Goal: Task Accomplishment & Management: Manage account settings

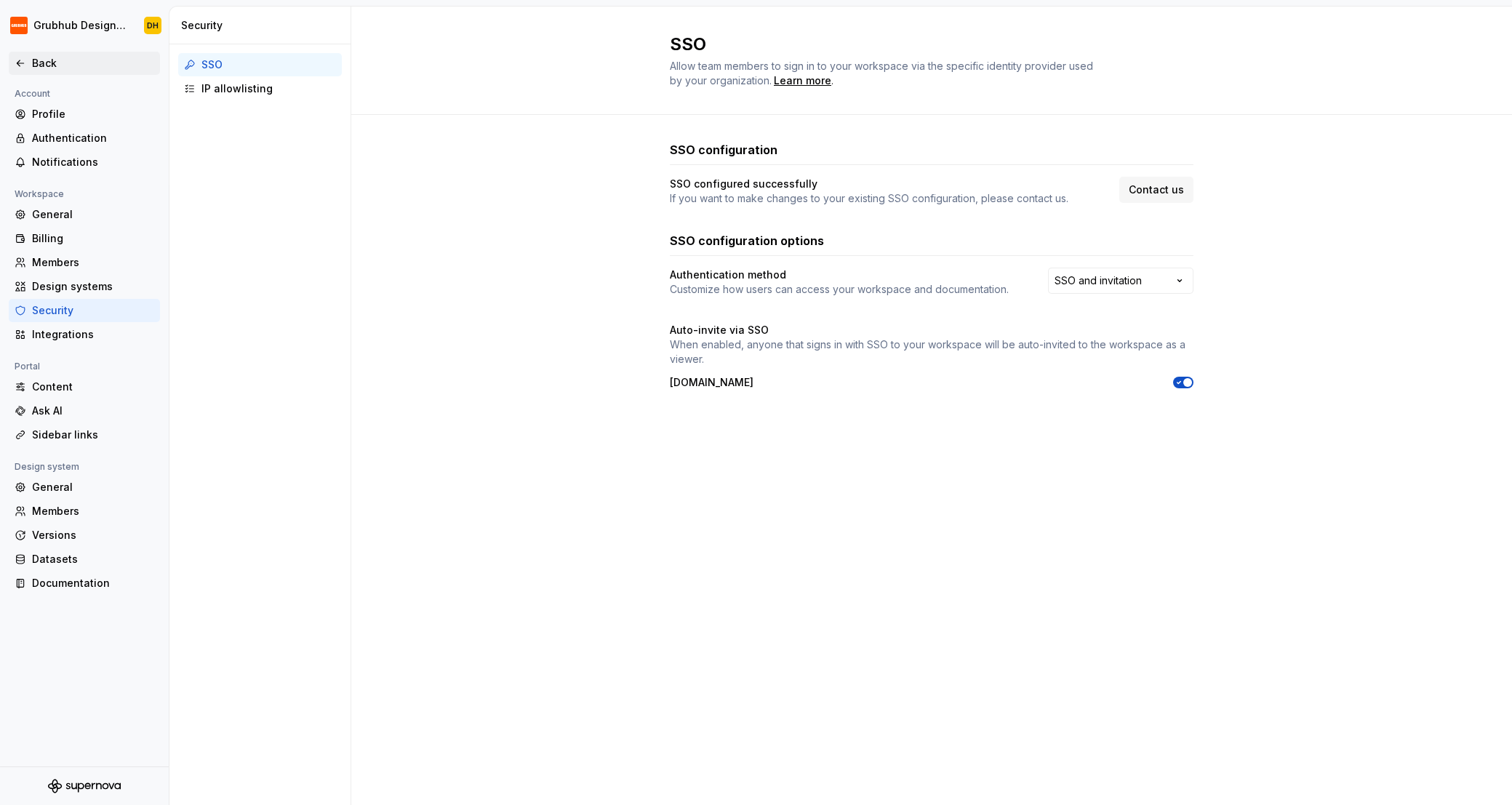
click at [32, 61] on div "Back" at bounding box center [92, 63] width 122 height 14
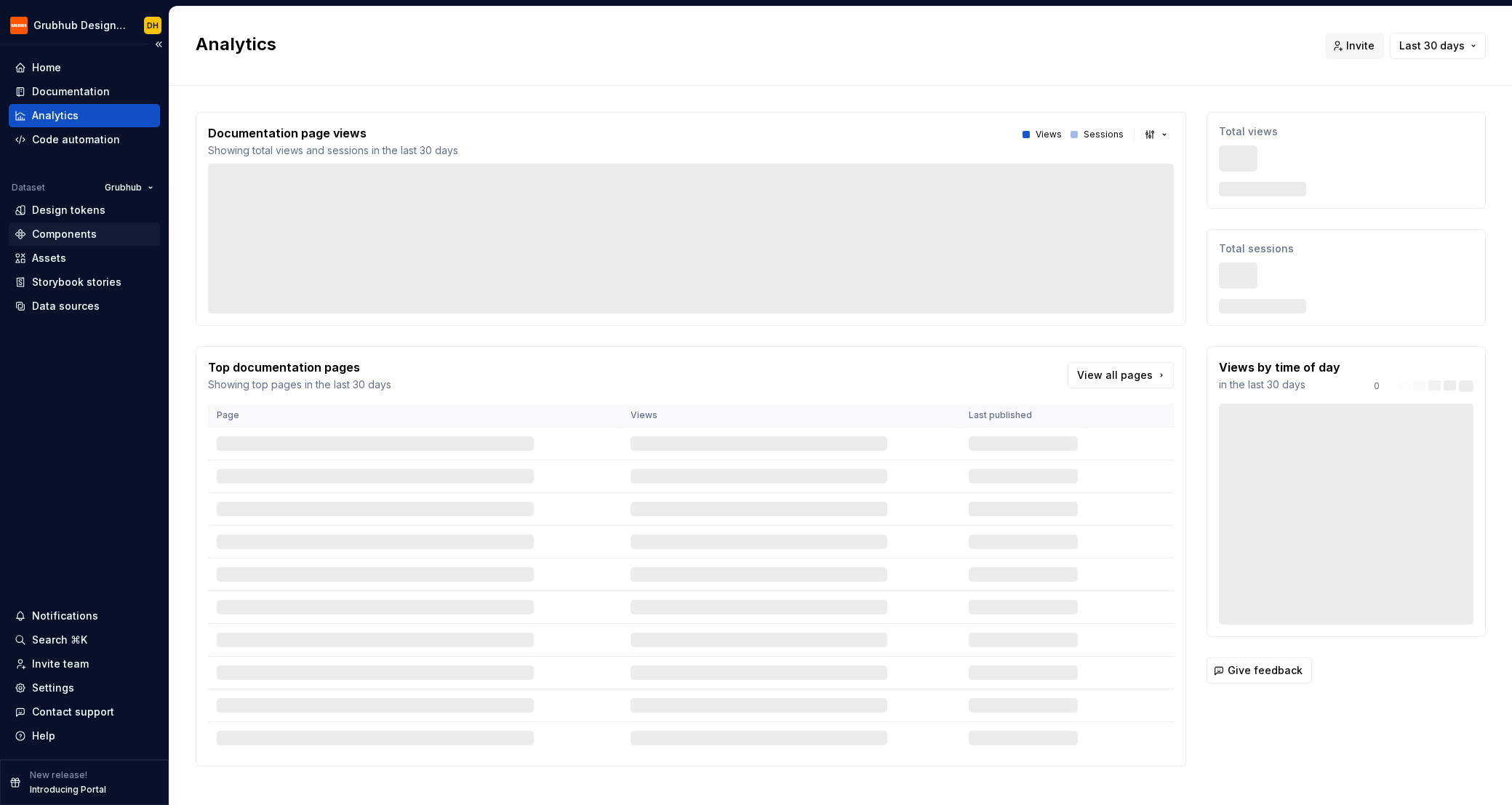
click at [36, 232] on div "Components" at bounding box center [64, 234] width 65 height 14
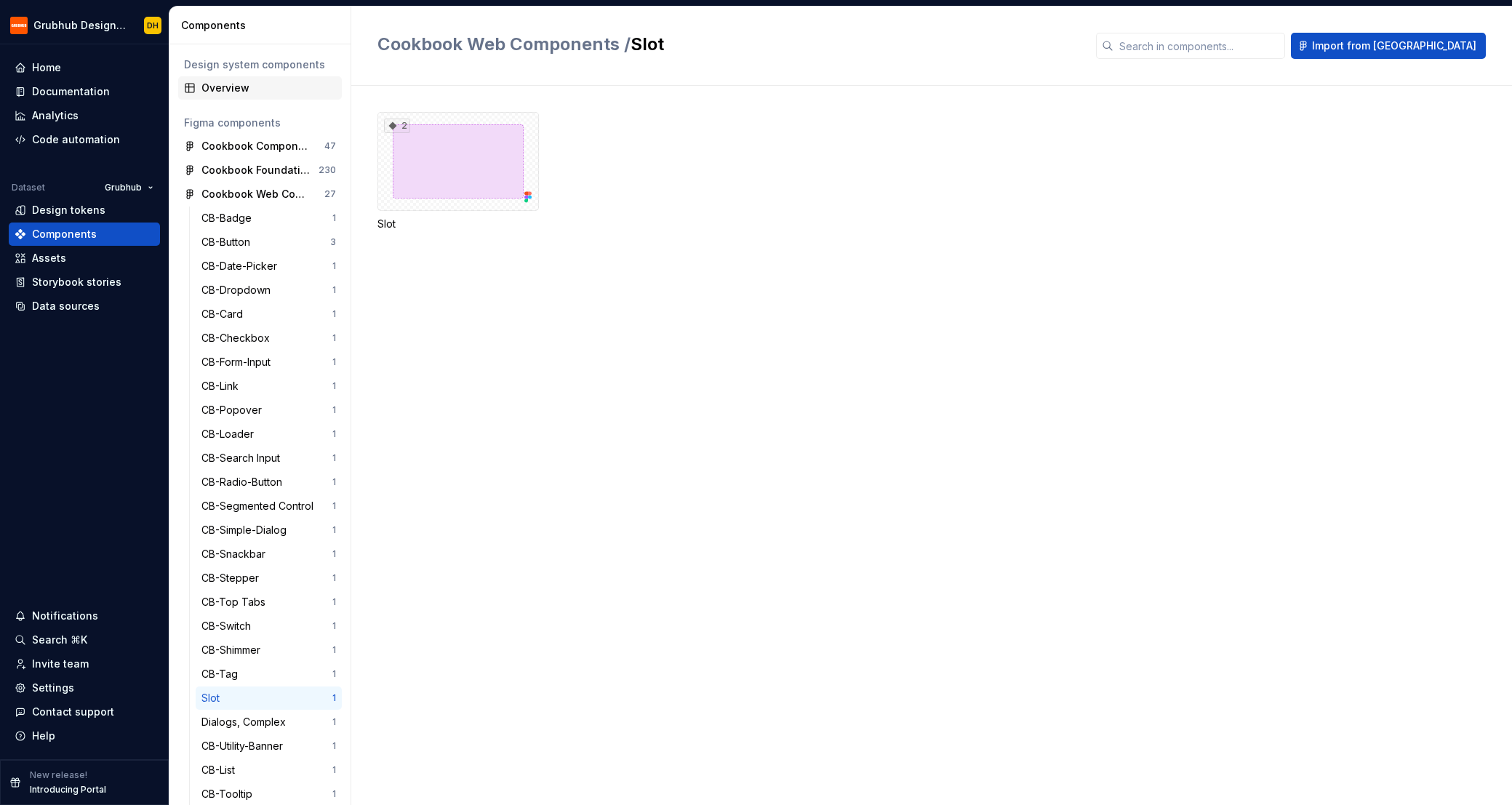
click at [252, 83] on div "Overview" at bounding box center [269, 87] width 134 height 14
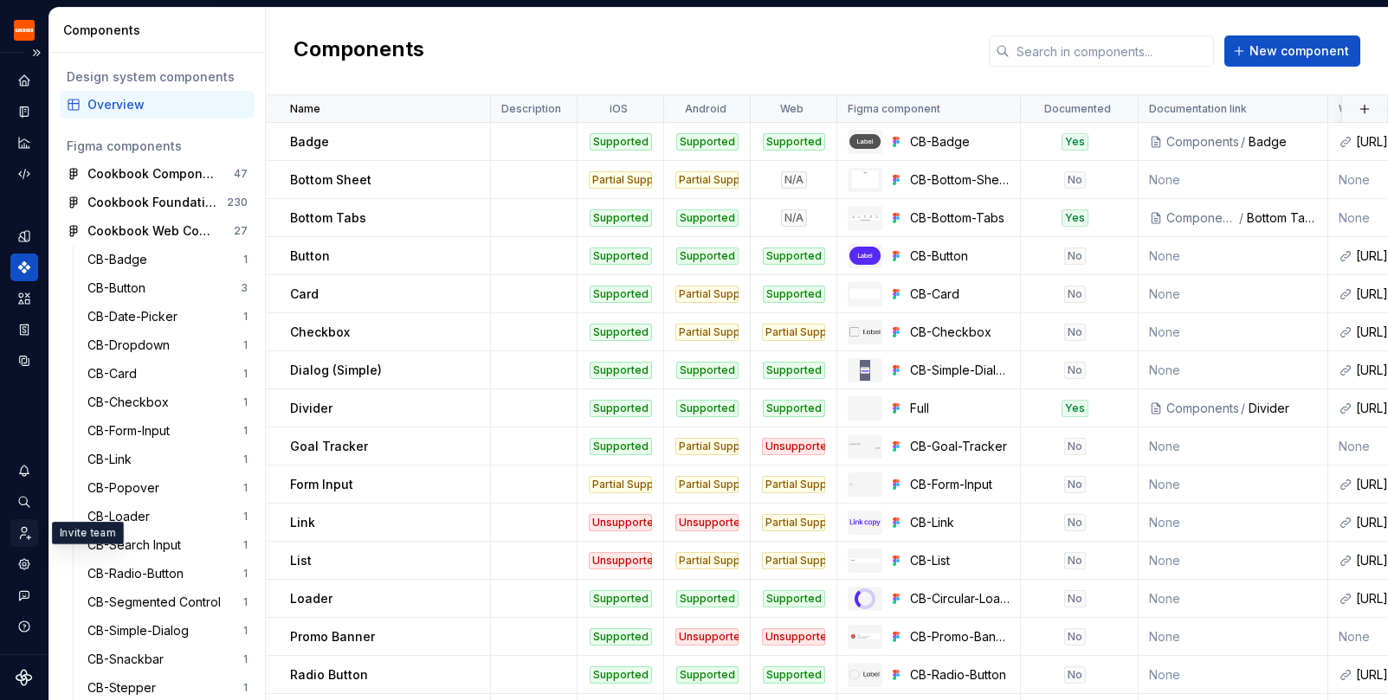
click at [27, 527] on icon "Invite team" at bounding box center [24, 533] width 16 height 16
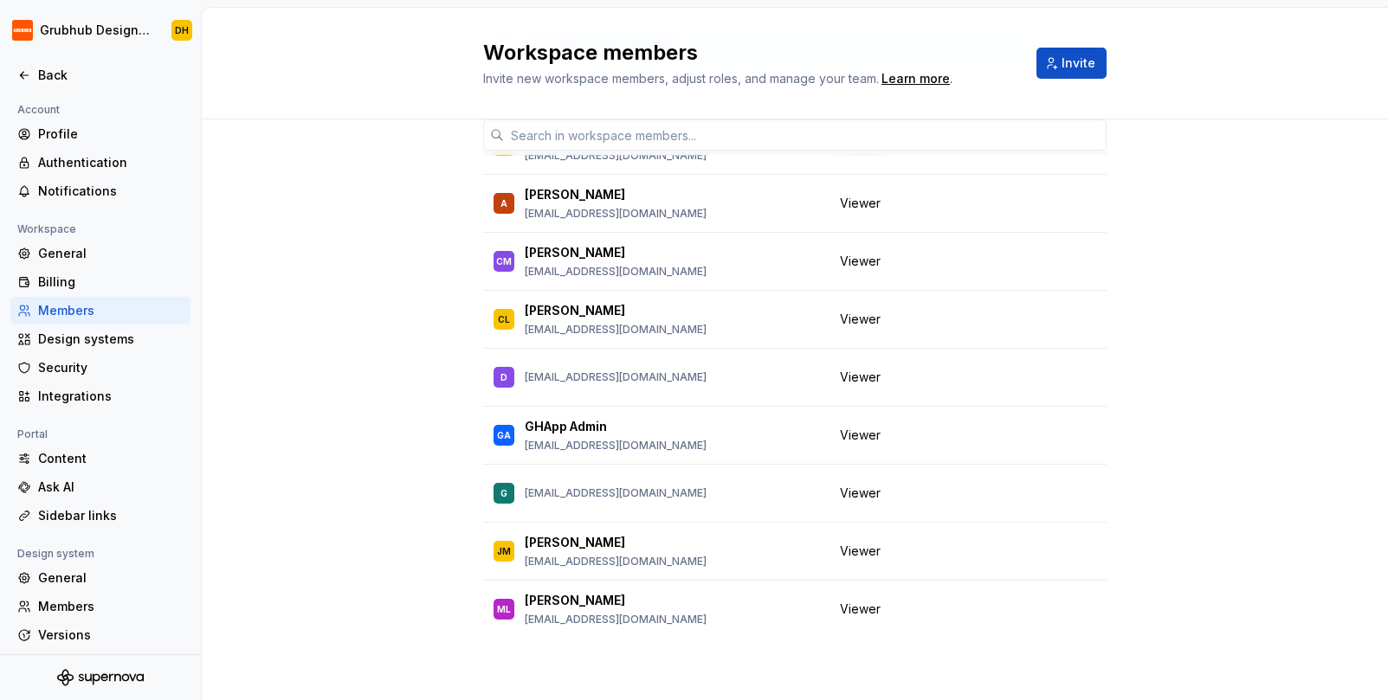
scroll to position [266, 0]
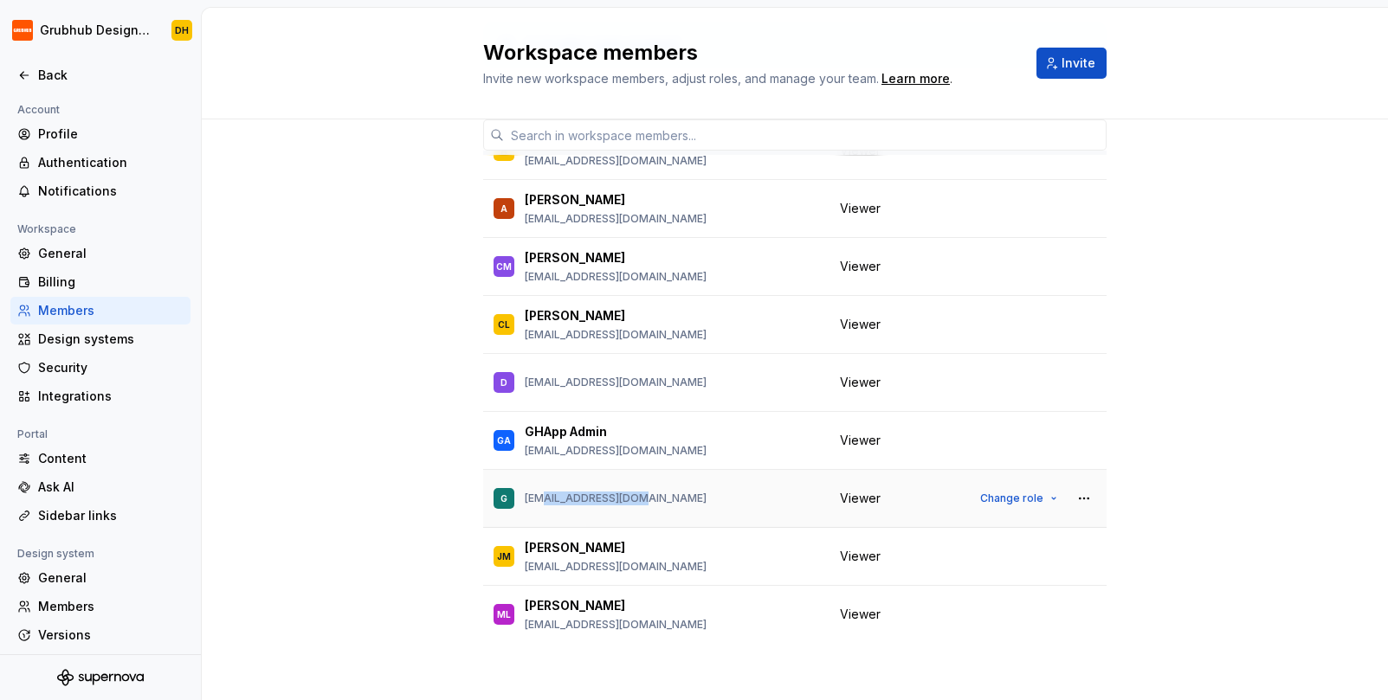
drag, startPoint x: 540, startPoint y: 497, endPoint x: 629, endPoint y: 492, distance: 89.3
click at [629, 492] on p "[EMAIL_ADDRESS][DOMAIN_NAME]" at bounding box center [616, 499] width 182 height 14
click at [631, 498] on p "[EMAIL_ADDRESS][DOMAIN_NAME]" at bounding box center [616, 499] width 182 height 14
drag, startPoint x: 535, startPoint y: 498, endPoint x: 630, endPoint y: 493, distance: 95.3
click at [630, 493] on p "[EMAIL_ADDRESS][DOMAIN_NAME]" at bounding box center [616, 499] width 182 height 14
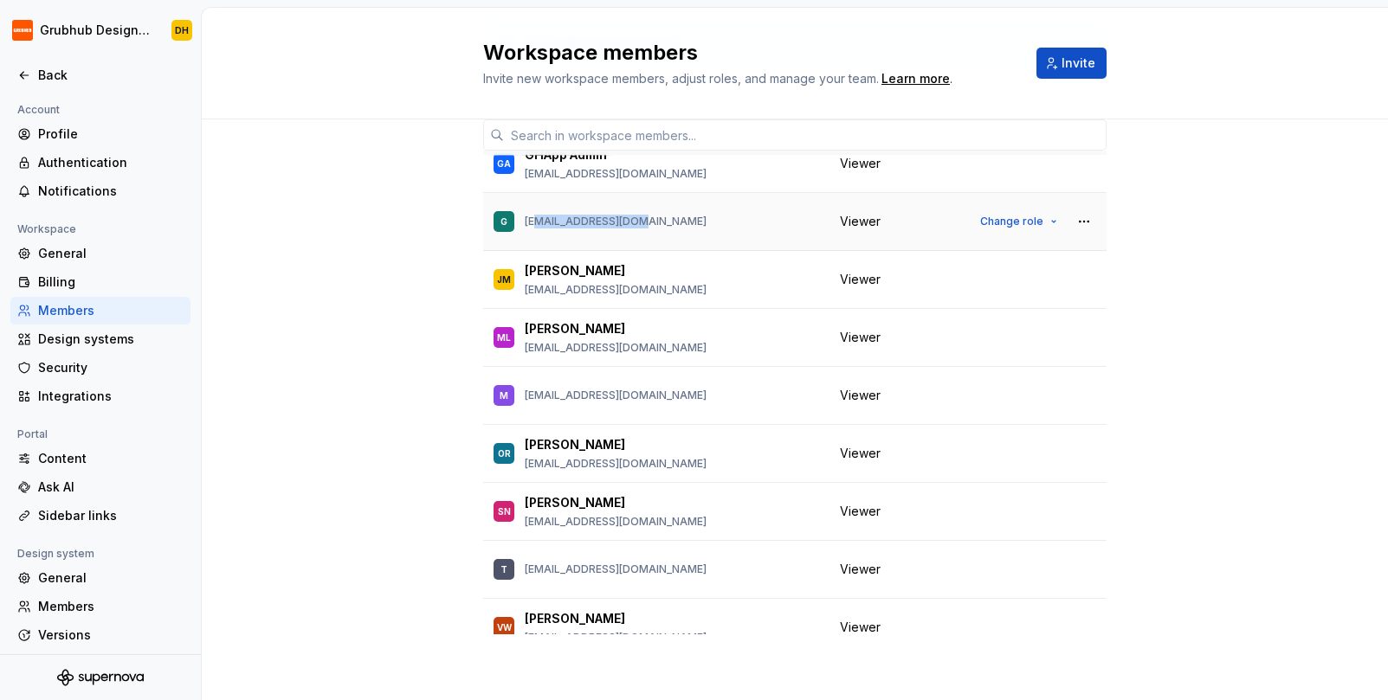
scroll to position [564, 0]
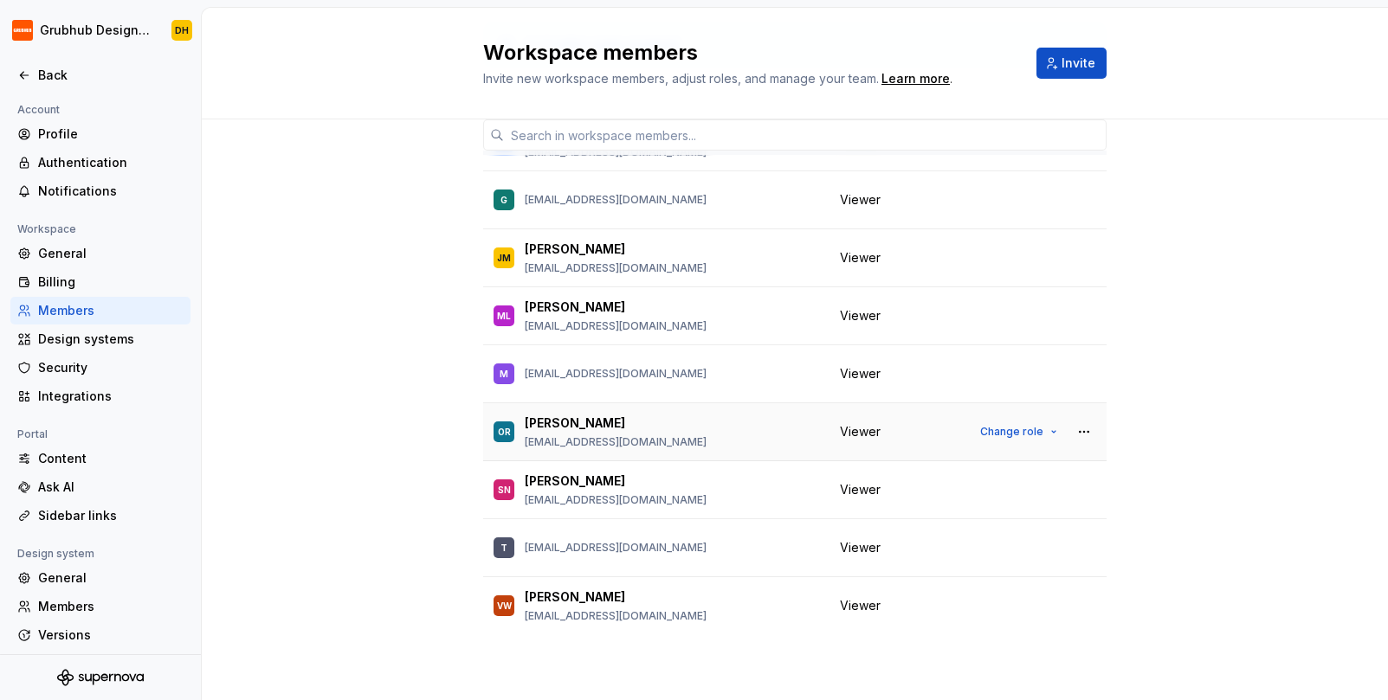
click at [667, 435] on div "OR [PERSON_NAME] [EMAIL_ADDRESS][DOMAIN_NAME]" at bounding box center [655, 432] width 325 height 36
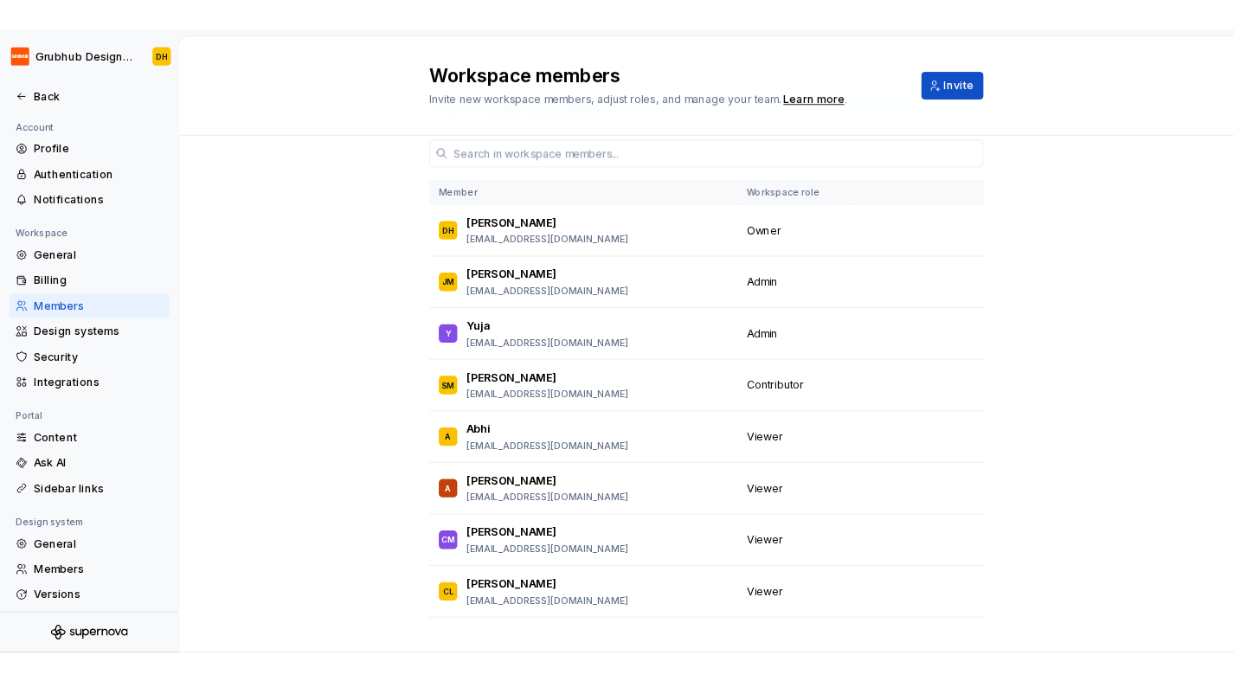
scroll to position [0, 0]
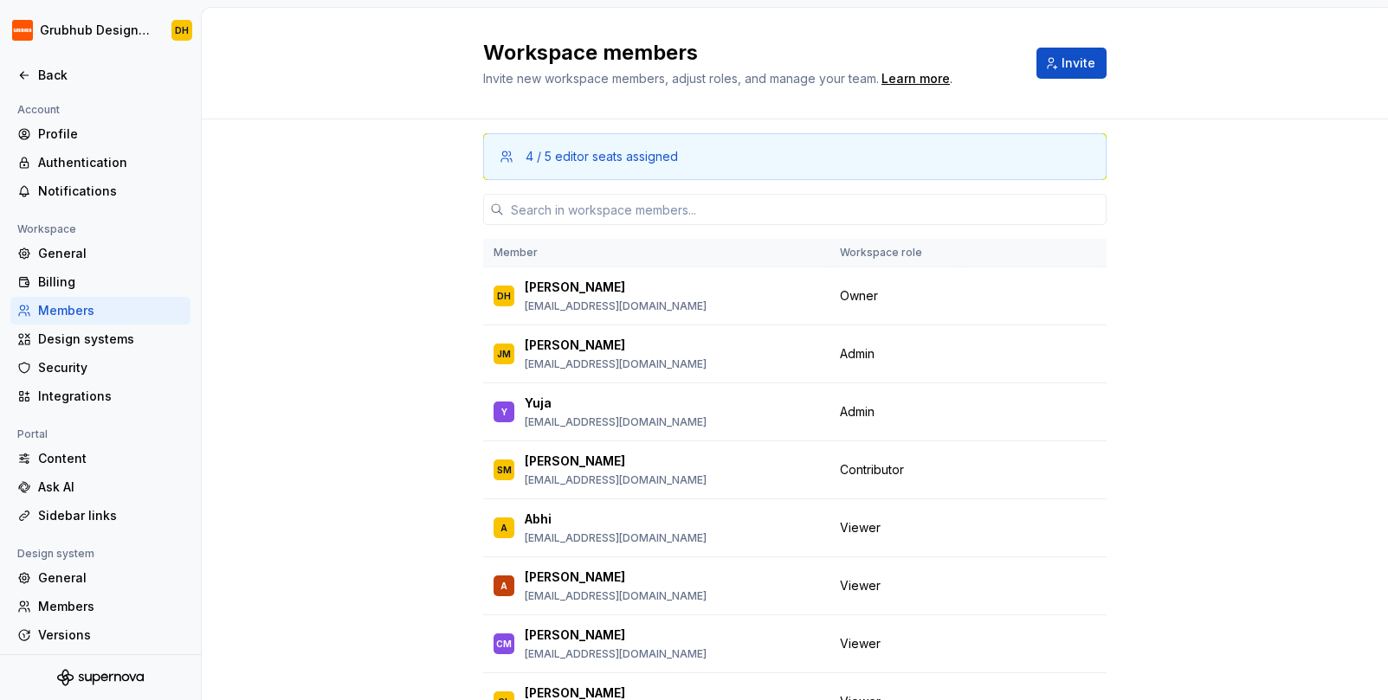
click at [402, 362] on div "4 / 5 editor seats assigned Member Workspace role DH [PERSON_NAME] [EMAIL_ADDRE…" at bounding box center [795, 465] width 1186 height 693
click at [367, 397] on div "4 / 5 editor seats assigned Member Workspace role DH [PERSON_NAME] [EMAIL_ADDRE…" at bounding box center [795, 465] width 1186 height 693
click at [30, 69] on icon at bounding box center [24, 75] width 14 height 14
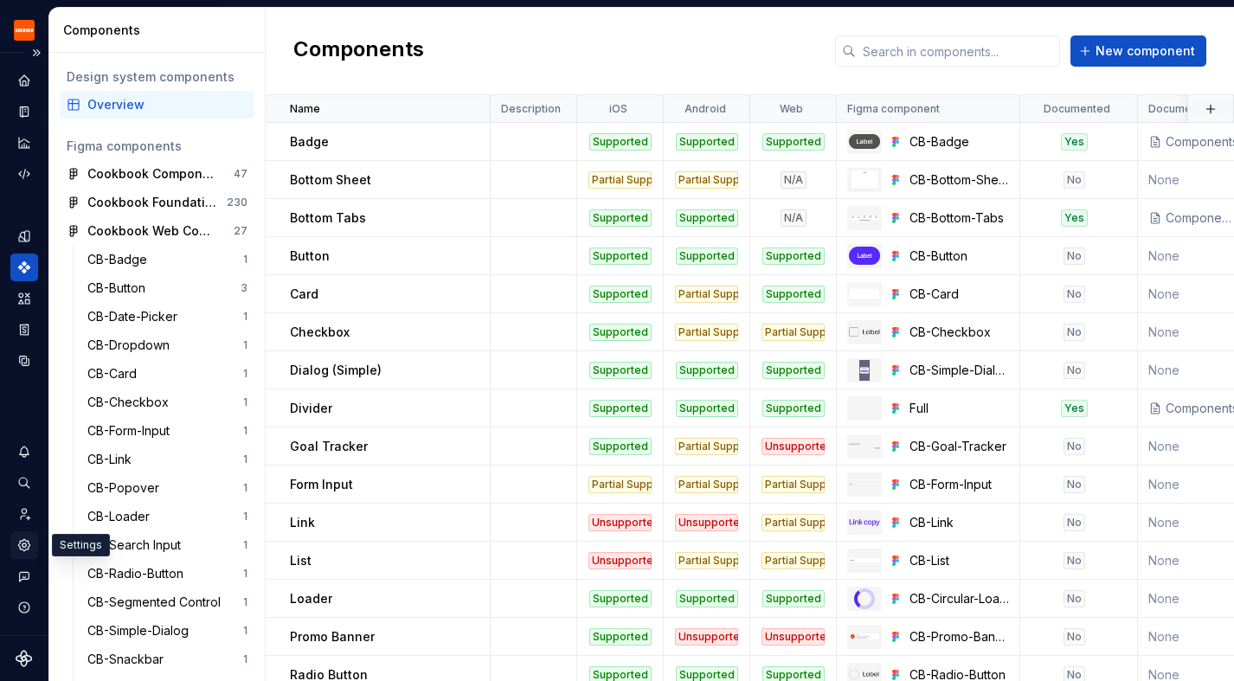
click at [20, 553] on div "Settings" at bounding box center [24, 546] width 28 height 28
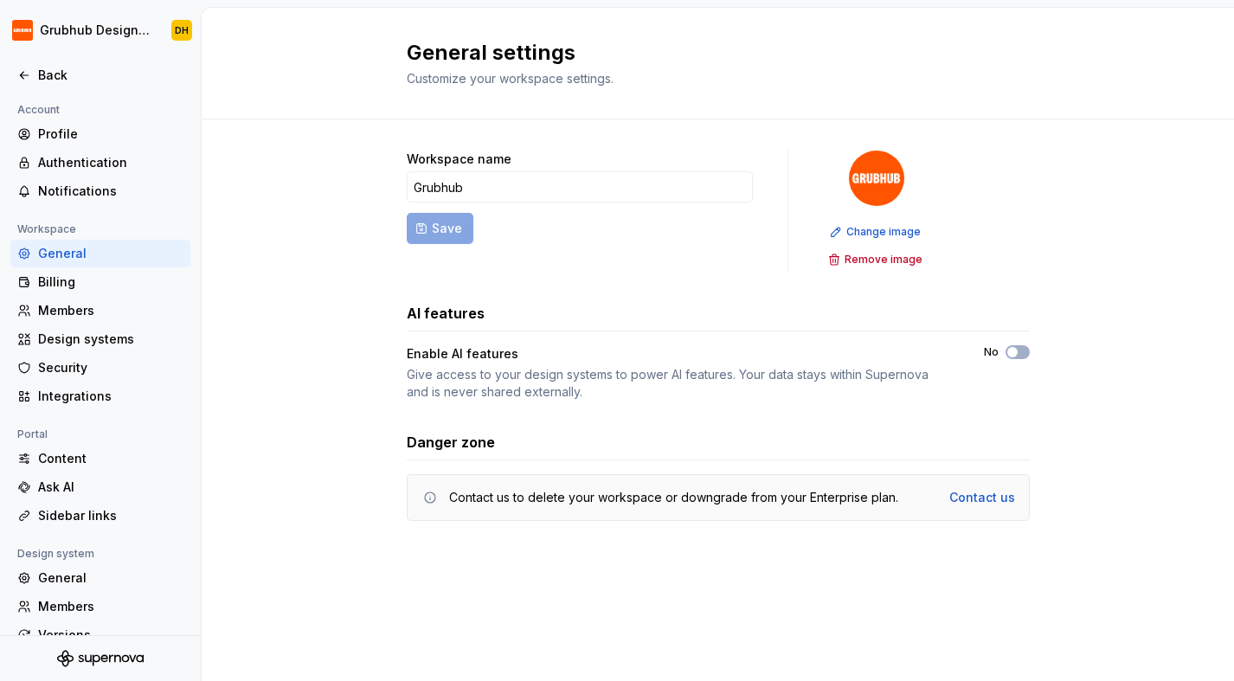
click at [23, 549] on div "Design system" at bounding box center [55, 554] width 91 height 21
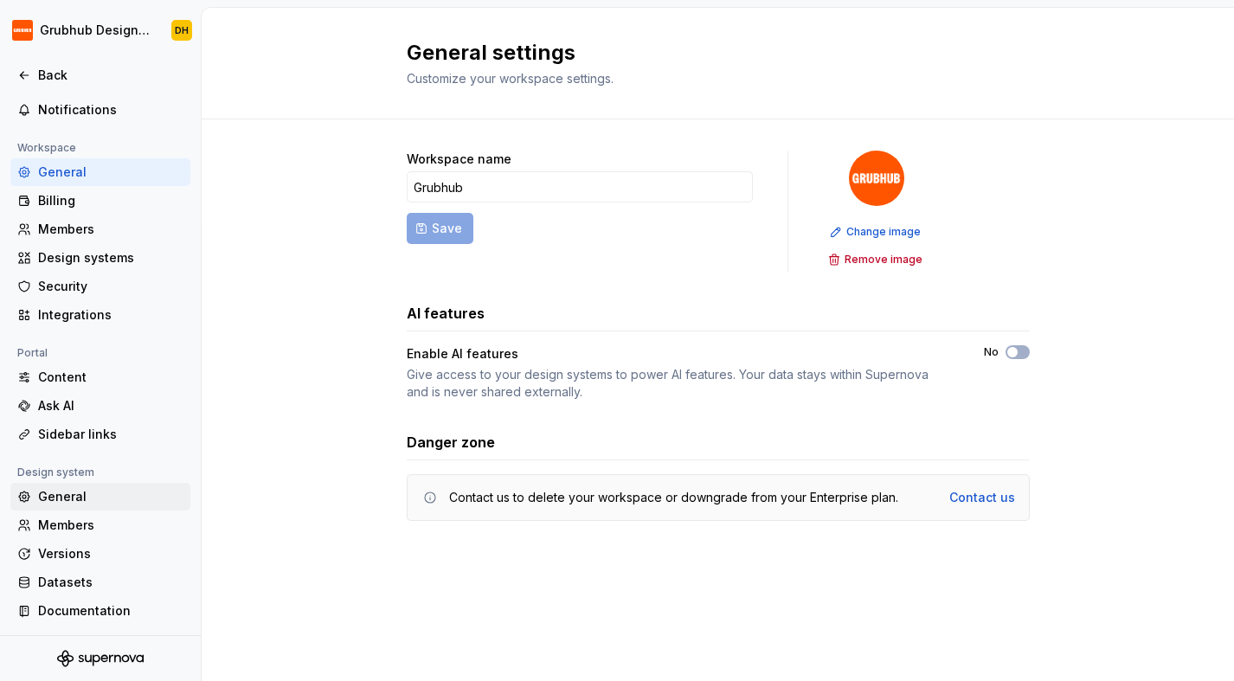
click at [74, 503] on div "General" at bounding box center [110, 496] width 145 height 17
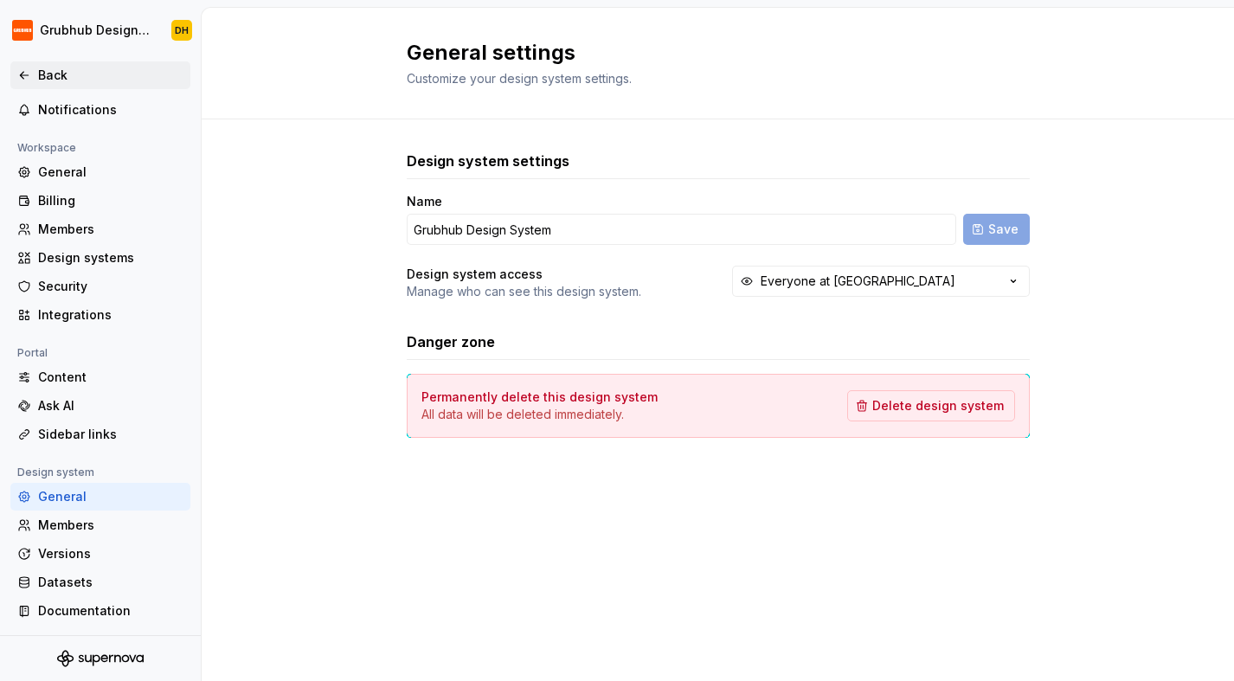
click at [52, 80] on div "Back" at bounding box center [110, 75] width 145 height 17
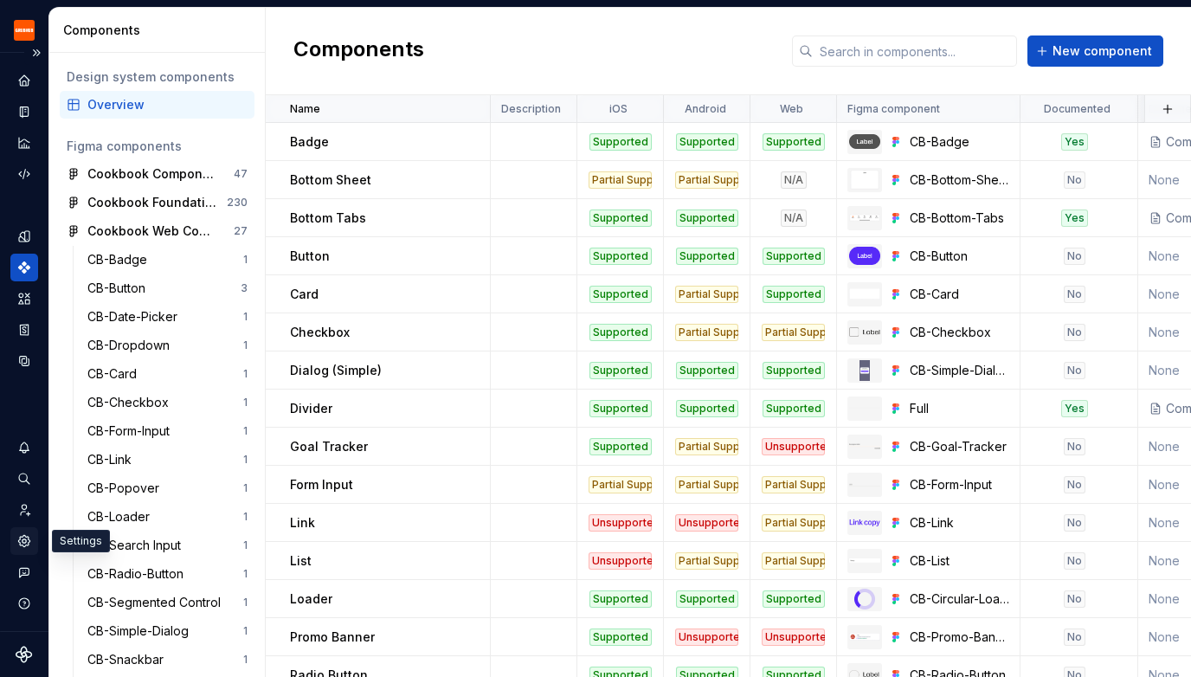
click at [23, 545] on icon "Settings" at bounding box center [23, 540] width 11 height 11
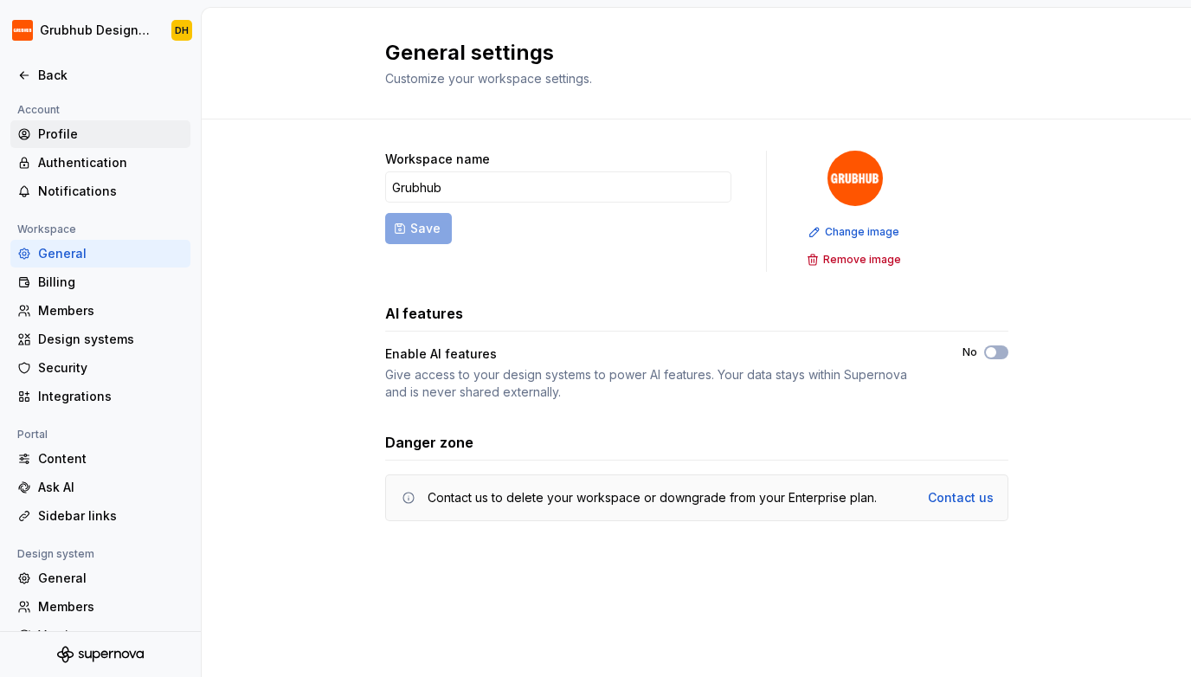
click at [70, 129] on div "Profile" at bounding box center [110, 134] width 145 height 17
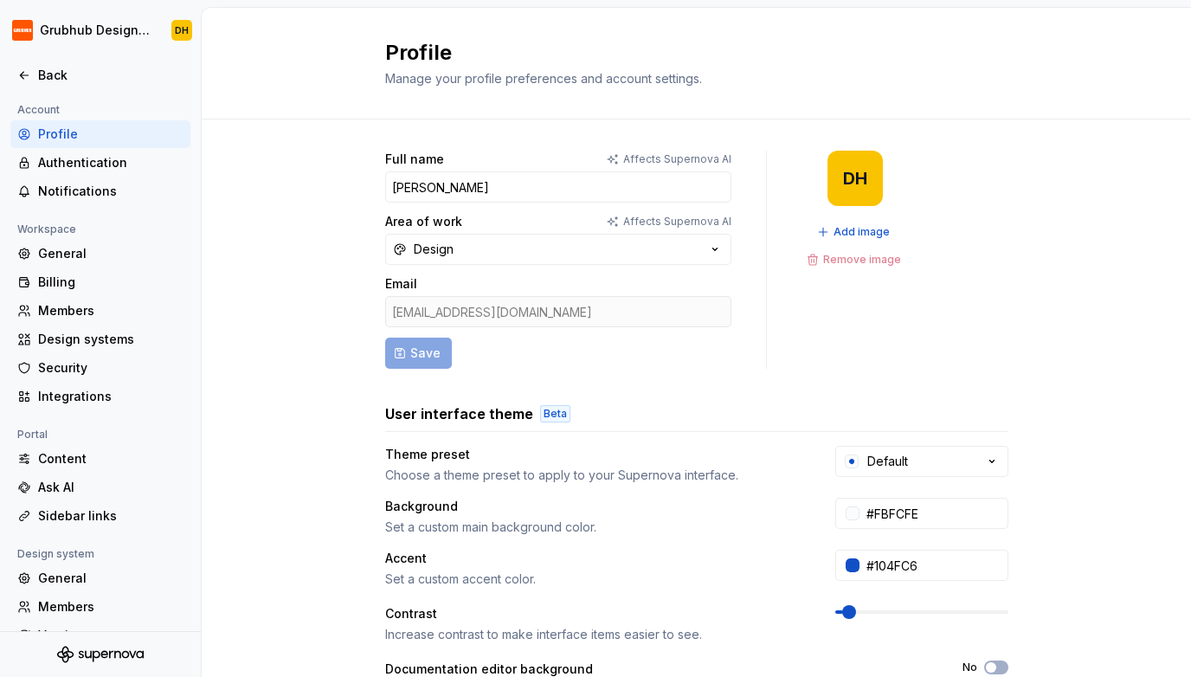
scroll to position [315, 0]
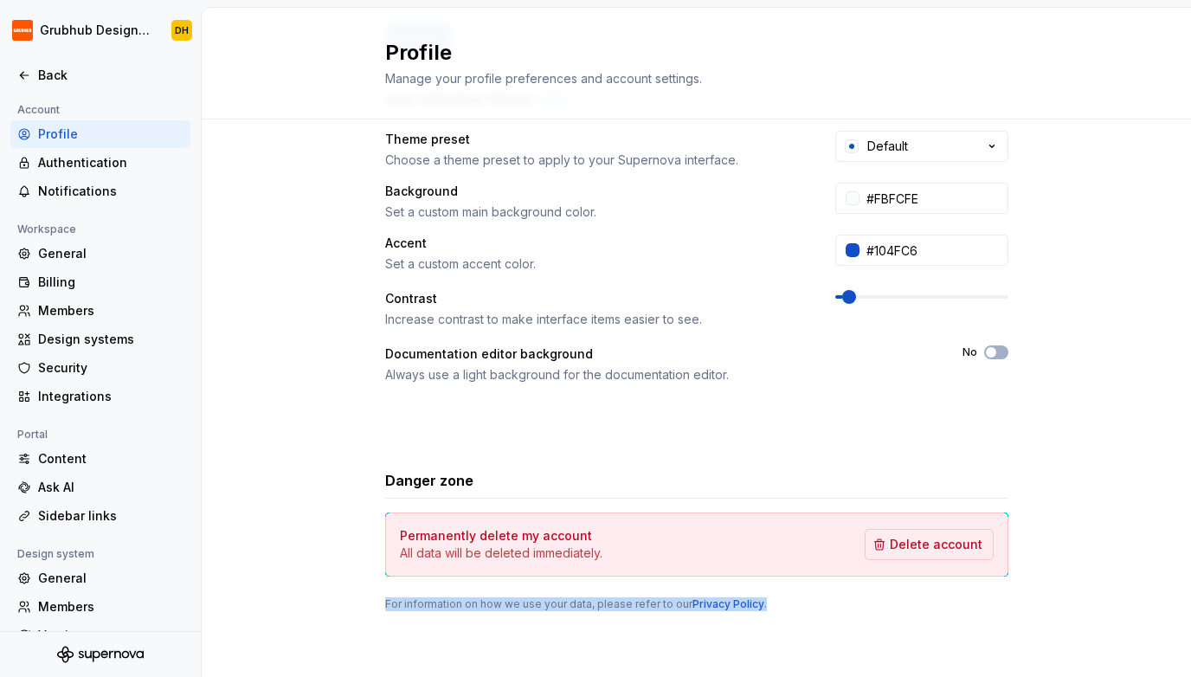
drag, startPoint x: 385, startPoint y: 605, endPoint x: 766, endPoint y: 600, distance: 380.9
click at [766, 600] on div "For information on how we use your data, please refer to our Privacy Policy ." at bounding box center [696, 604] width 623 height 14
click at [787, 604] on div "For information on how we use your data, please refer to our Privacy Policy ." at bounding box center [696, 604] width 623 height 14
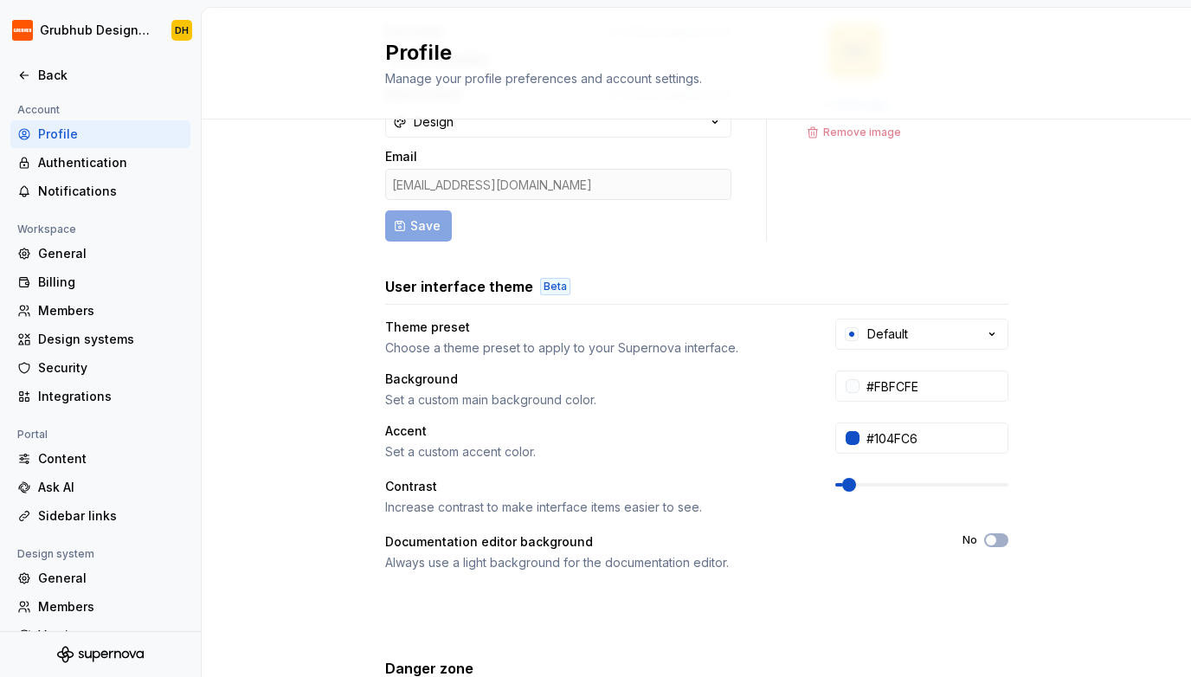
scroll to position [0, 0]
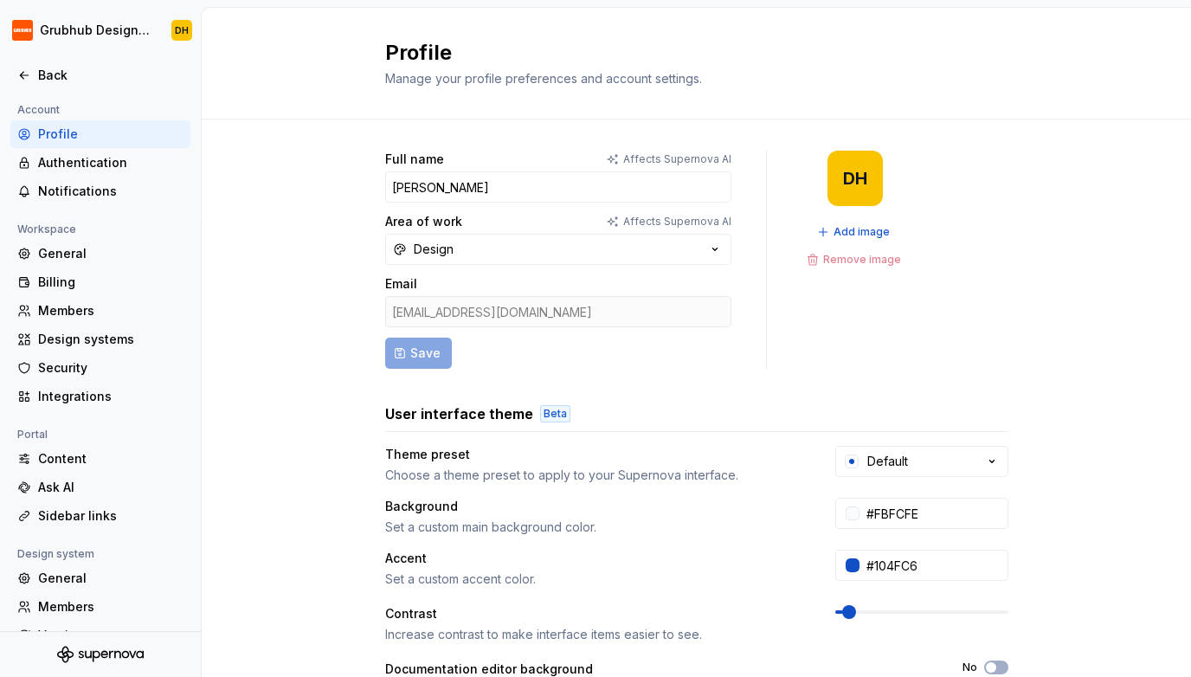
click at [738, 68] on div "Profile Manage your profile preferences and account settings." at bounding box center [686, 63] width 603 height 48
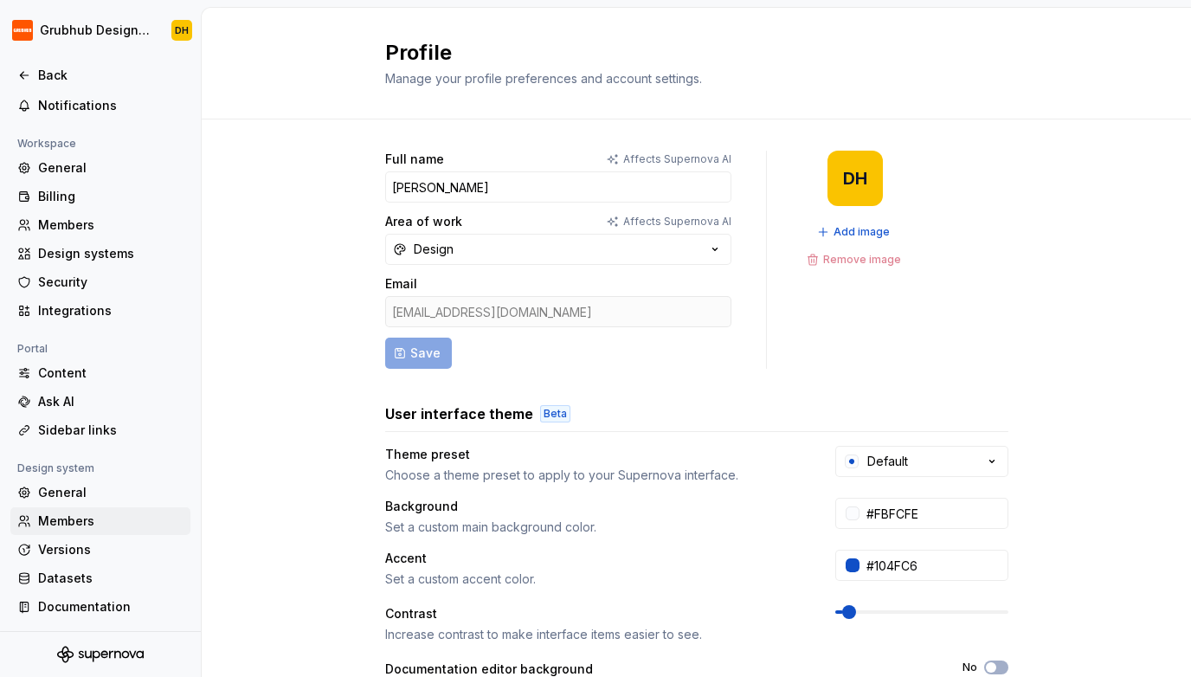
click at [67, 518] on div "Members" at bounding box center [110, 520] width 145 height 17
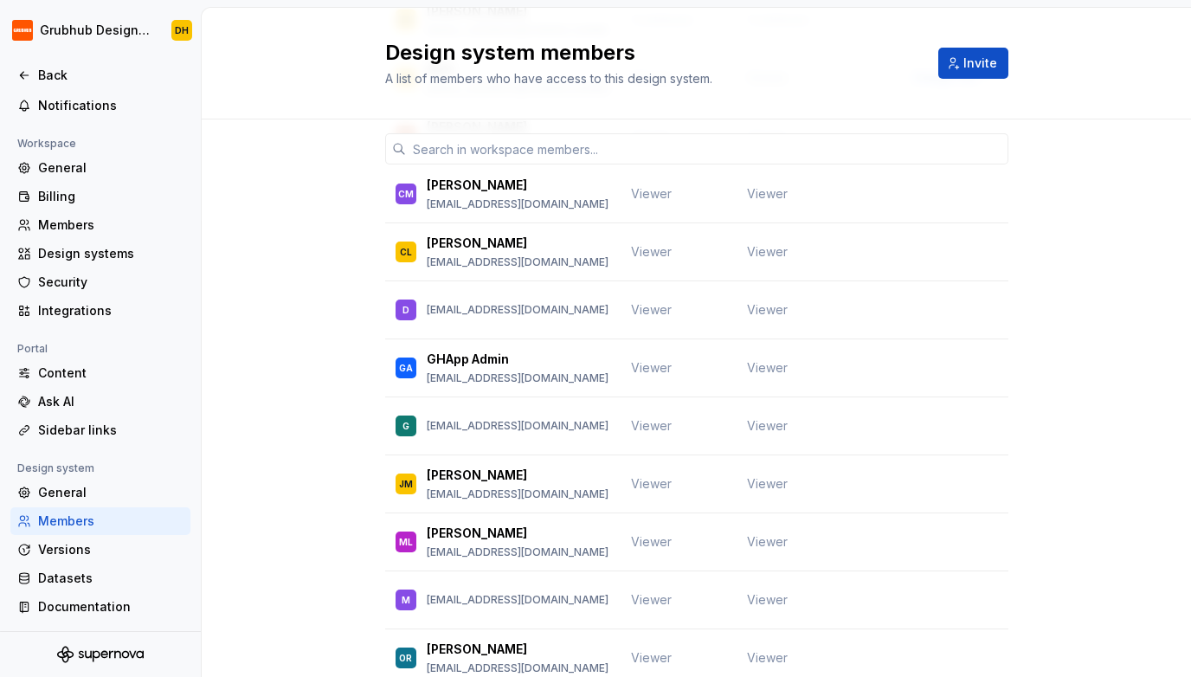
scroll to position [639, 0]
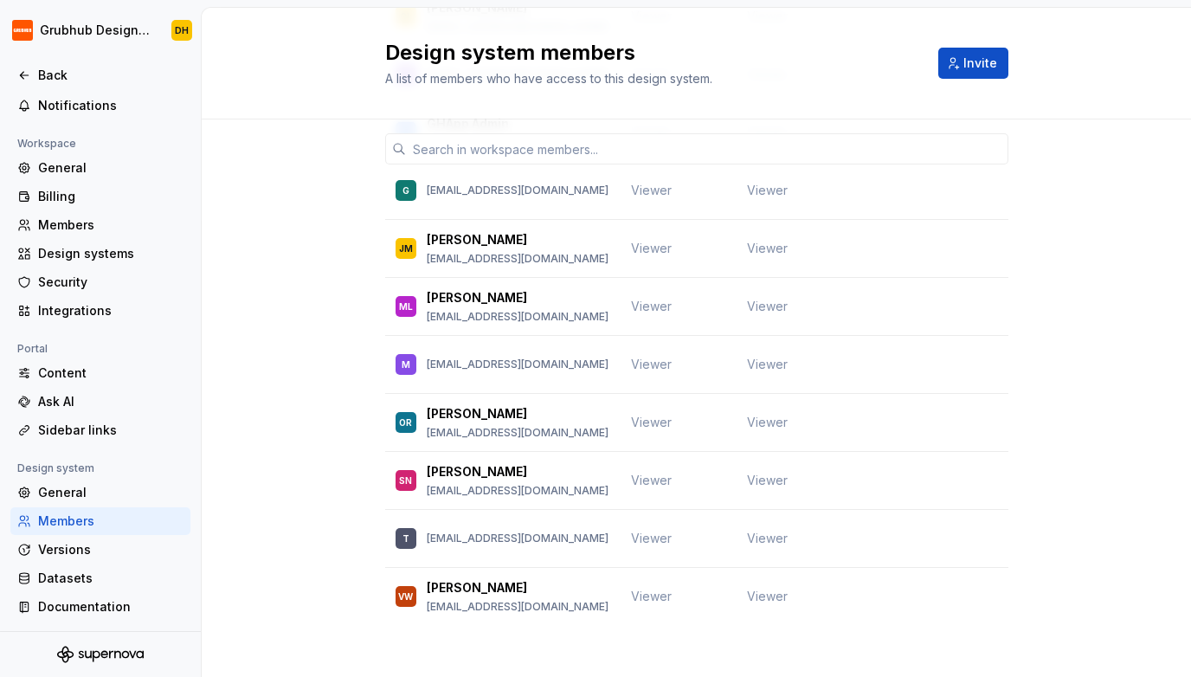
click at [471, 639] on div "Member Workspace role Design system role DH Dale Humphries dhumphries@grubhub.c…" at bounding box center [696, 86] width 623 height 1210
click at [87, 485] on div "General" at bounding box center [110, 492] width 145 height 17
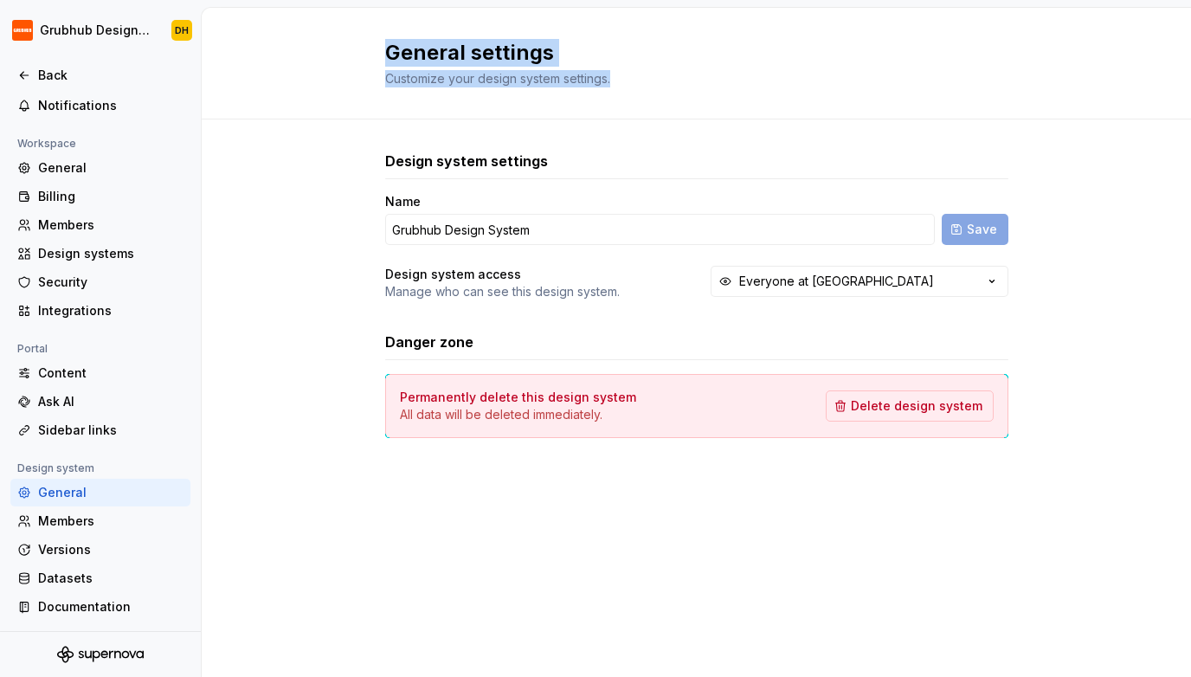
drag, startPoint x: 390, startPoint y: 54, endPoint x: 664, endPoint y: 87, distance: 276.5
click at [662, 88] on div "General settings Customize your design system settings." at bounding box center [696, 64] width 989 height 112
click at [664, 87] on div "General settings Customize your design system settings." at bounding box center [696, 64] width 989 height 112
drag, startPoint x: 391, startPoint y: 55, endPoint x: 622, endPoint y: 79, distance: 232.4
click at [622, 79] on div "General settings Customize your design system settings." at bounding box center [686, 63] width 603 height 48
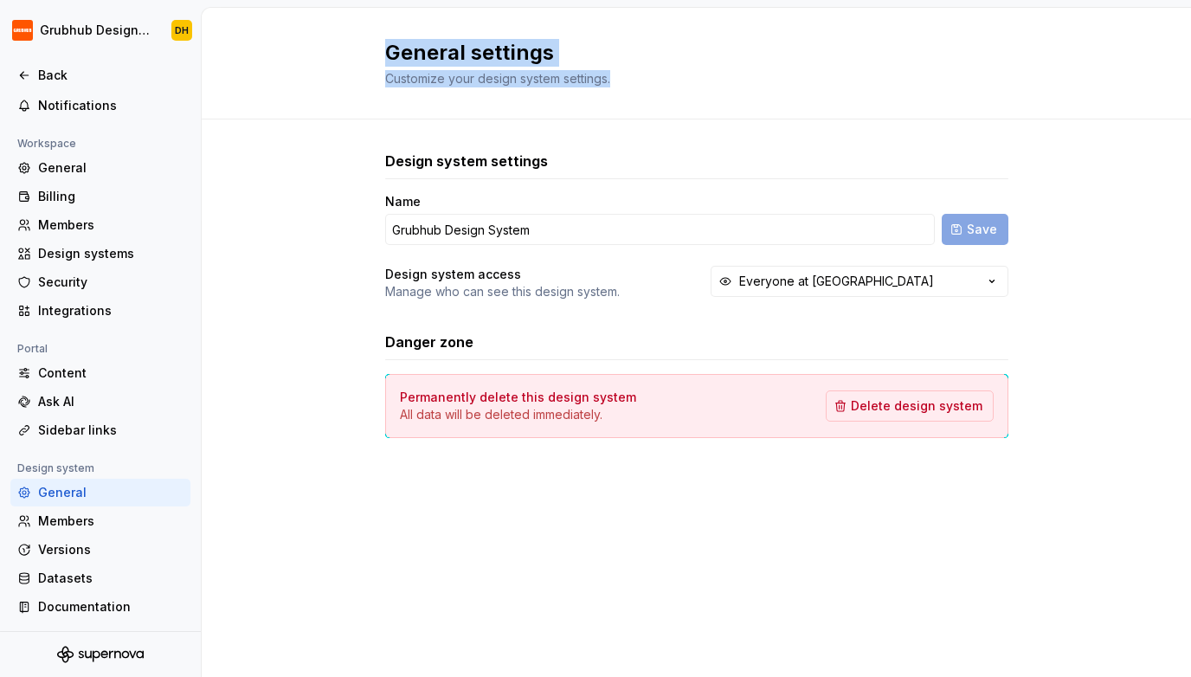
click at [622, 79] on div "Customize your design system settings." at bounding box center [644, 78] width 519 height 17
drag, startPoint x: 389, startPoint y: 55, endPoint x: 620, endPoint y: 74, distance: 232.0
click at [620, 74] on div "General settings Customize your design system settings." at bounding box center [686, 63] width 603 height 48
click at [624, 74] on div "Customize your design system settings." at bounding box center [644, 78] width 519 height 17
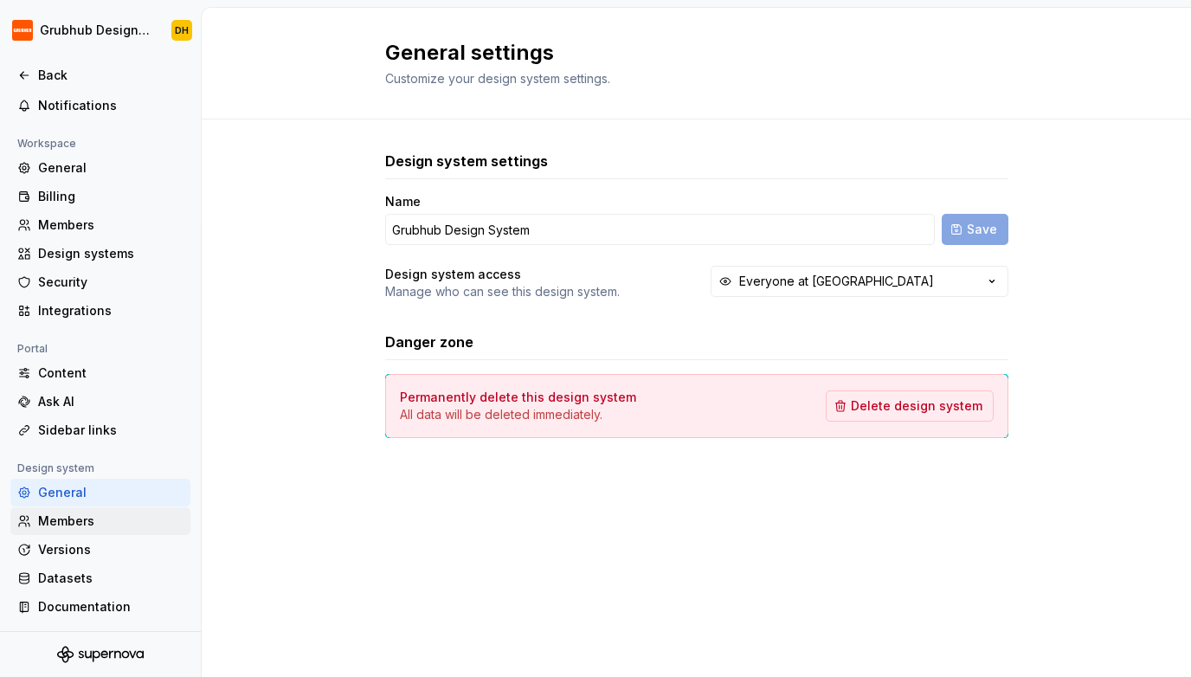
click at [81, 513] on div "Members" at bounding box center [110, 520] width 145 height 17
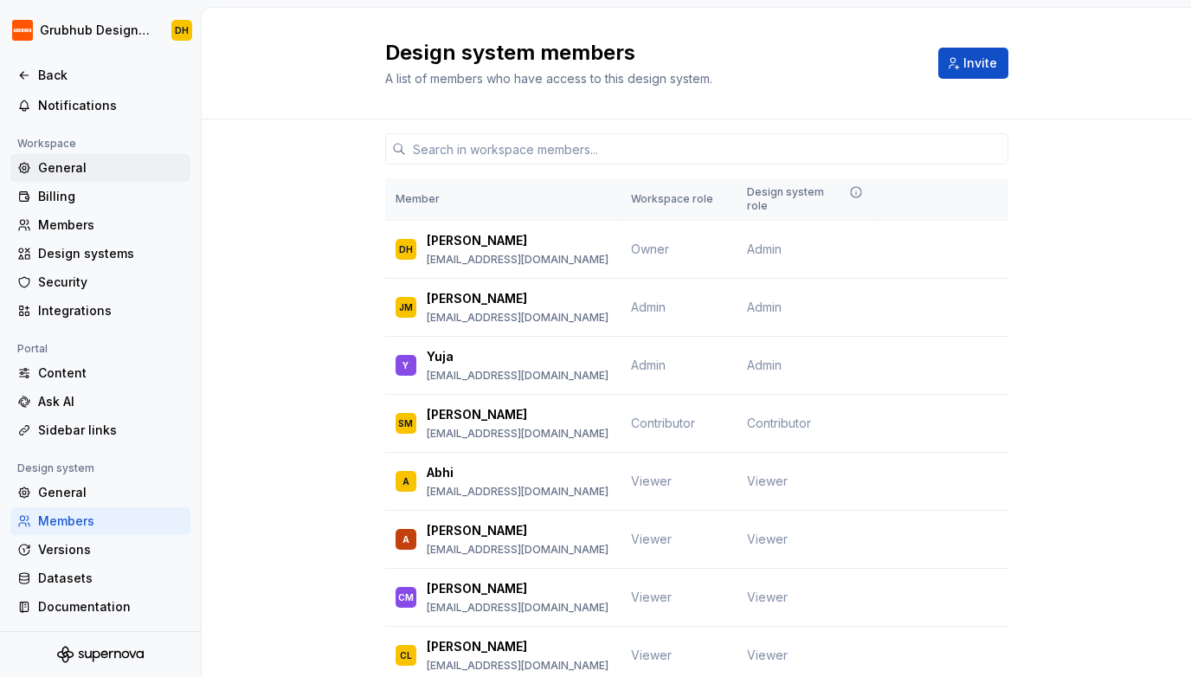
click at [71, 174] on div "General" at bounding box center [110, 167] width 145 height 17
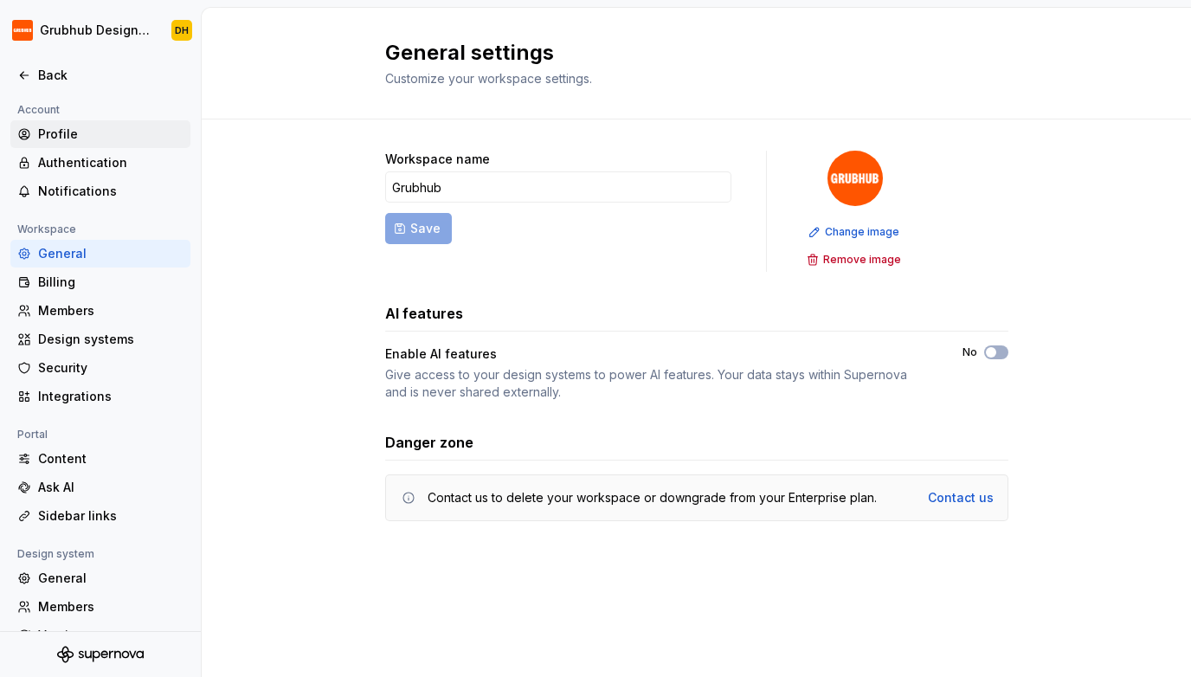
click at [69, 136] on div "Profile" at bounding box center [110, 134] width 145 height 17
